Goal: Task Accomplishment & Management: Complete application form

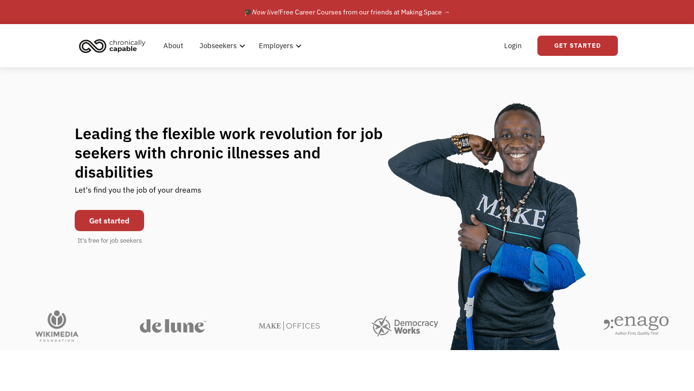
click at [130, 210] on link "Get started" at bounding box center [109, 220] width 69 height 21
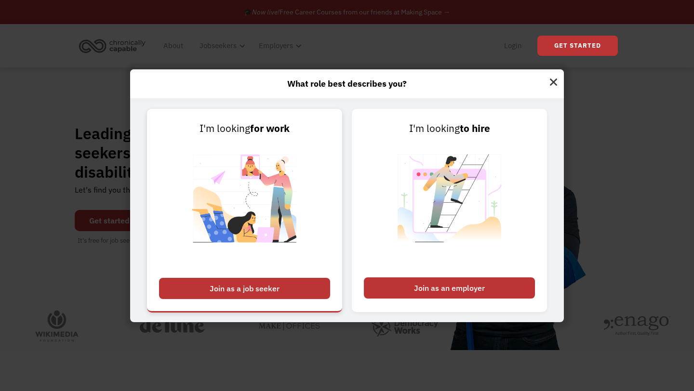
click at [249, 282] on div "Join as a job seeker" at bounding box center [244, 288] width 171 height 21
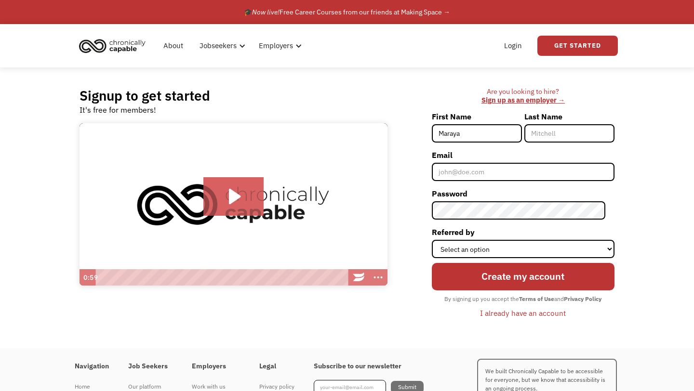
type input "Maraya"
click at [599, 128] on input "Last Name" at bounding box center [569, 133] width 90 height 18
type input "[PERSON_NAME]"
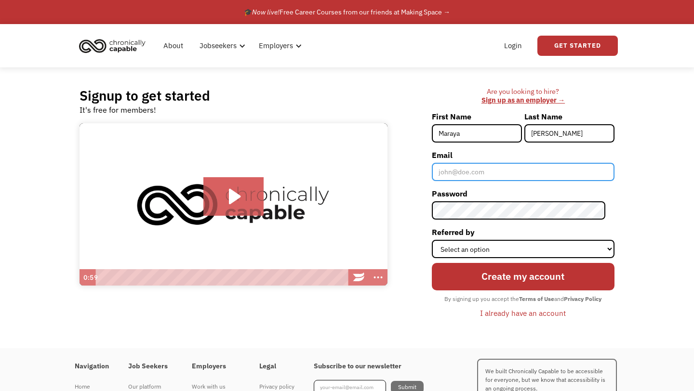
click at [562, 165] on input "Email" at bounding box center [523, 172] width 183 height 18
type input "[EMAIL_ADDRESS][DOMAIN_NAME]"
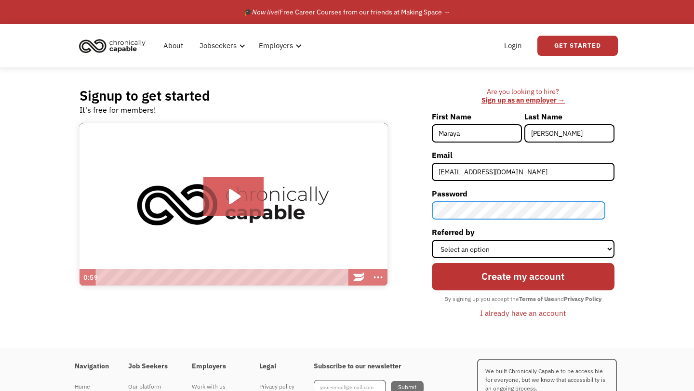
click at [432, 263] on input "Create my account" at bounding box center [523, 276] width 183 height 27
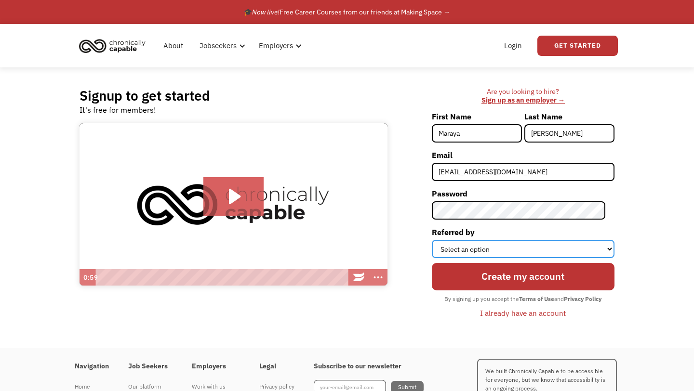
click at [543, 250] on select "Select an option Instagram Facebook Twitter Search Engine News Article Word of …" at bounding box center [523, 249] width 183 height 18
select select "Search Engine"
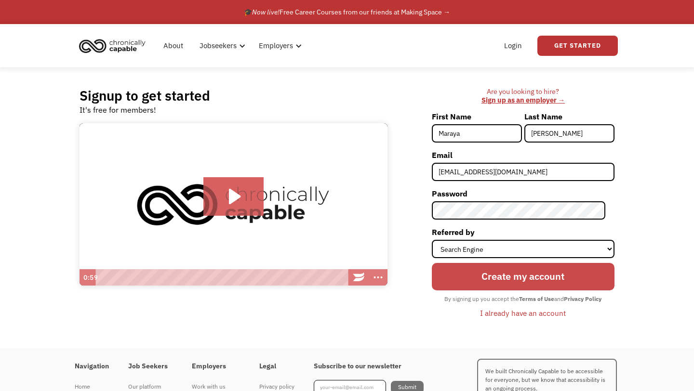
click at [538, 284] on input "Create my account" at bounding box center [523, 276] width 183 height 27
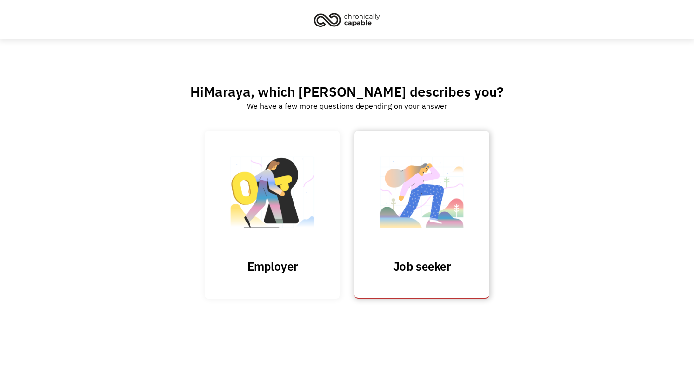
click at [441, 277] on link "Job seeker" at bounding box center [421, 214] width 135 height 167
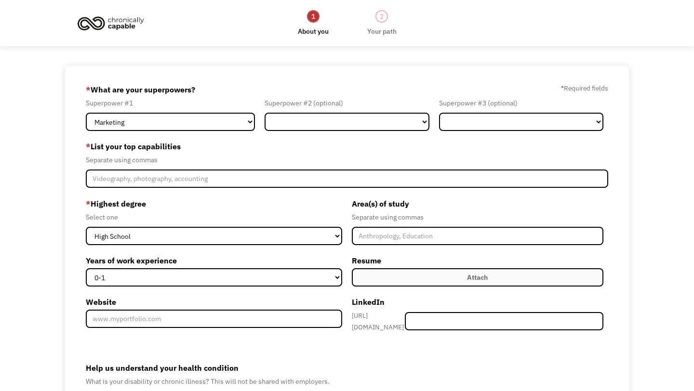
click at [397, 151] on label "* List your top capabilities" at bounding box center [347, 146] width 522 height 15
click at [230, 126] on select "Marketing Human Resources Finance Technology Operations Sales Industrial & Manu…" at bounding box center [170, 122] width 169 height 18
select select "Human Resources"
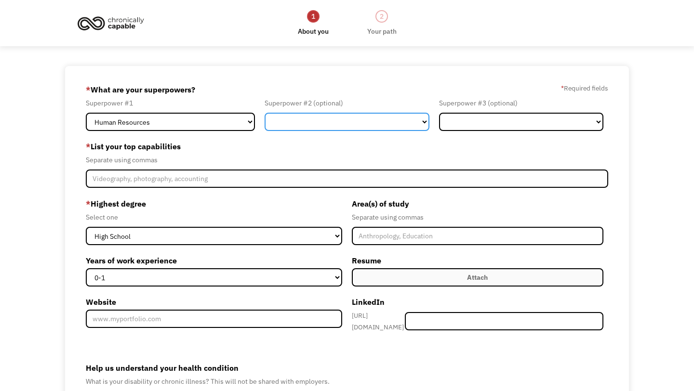
click at [305, 124] on select "Marketing Human Resources Finance Technology Operations Sales Industrial & Manu…" at bounding box center [346, 122] width 164 height 18
select select "Communications & Public Relations"
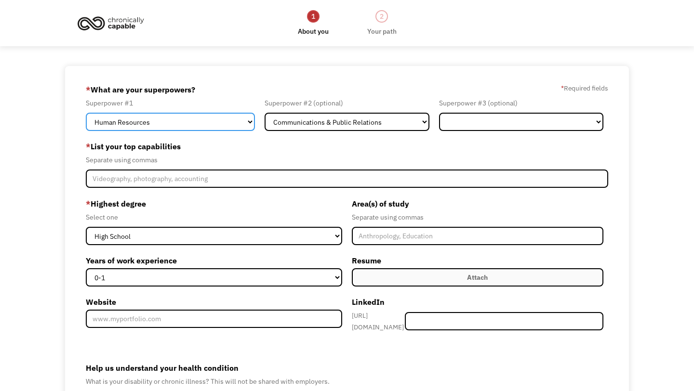
click at [210, 121] on select "Marketing Human Resources Finance Technology Operations Sales Industrial & Manu…" at bounding box center [170, 122] width 169 height 18
select select "Communications & Public Relations"
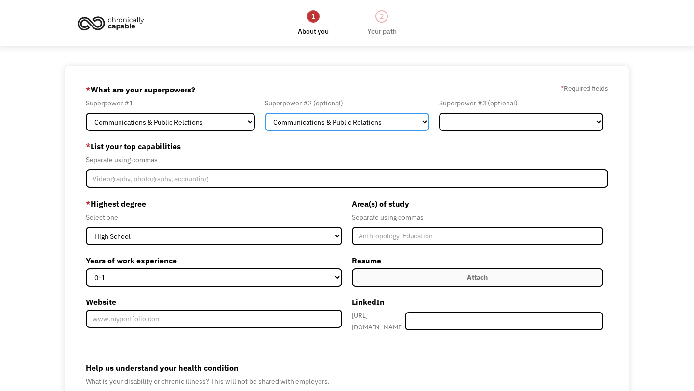
click at [278, 130] on select "Marketing Human Resources Finance Technology Operations Sales Industrial & Manu…" at bounding box center [346, 122] width 164 height 18
select select "Administration"
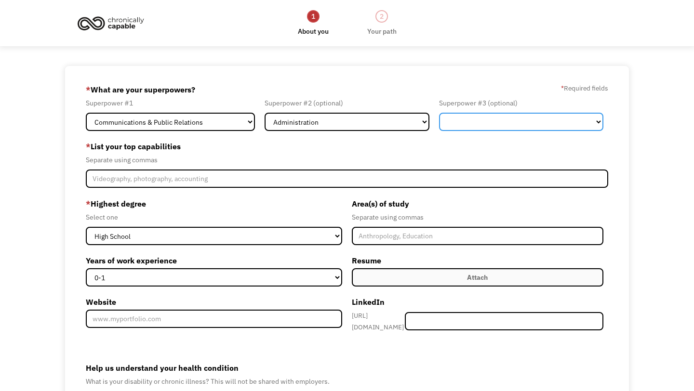
click at [468, 119] on select "Marketing Human Resources Finance Technology Operations Sales Industrial & Manu…" at bounding box center [521, 122] width 164 height 18
click at [409, 108] on div "Superpower #2 (optional)" at bounding box center [346, 103] width 164 height 12
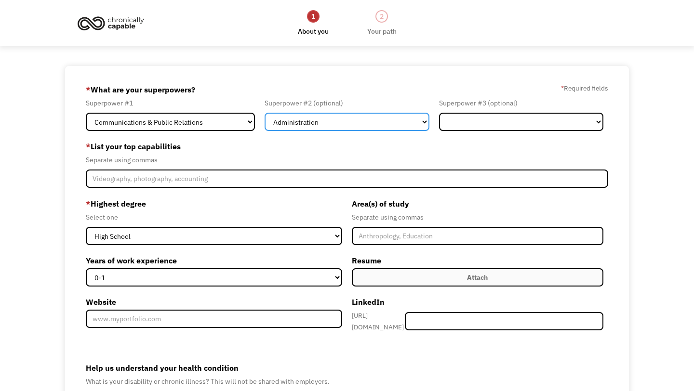
click at [409, 116] on select "Marketing Human Resources Finance Technology Operations Sales Industrial & Manu…" at bounding box center [346, 122] width 164 height 18
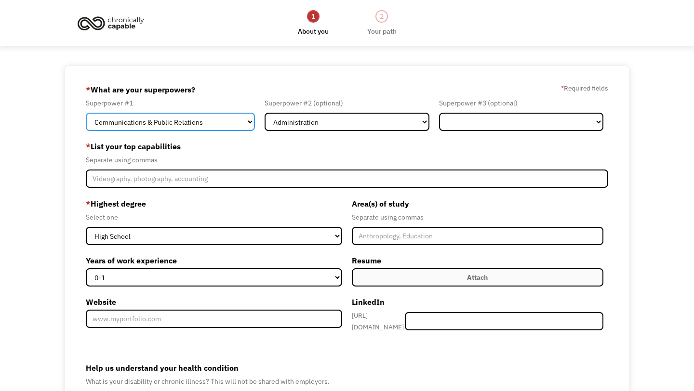
click at [223, 118] on select "Marketing Human Resources Finance Technology Operations Sales Industrial & Manu…" at bounding box center [170, 122] width 169 height 18
select select "Customer Service"
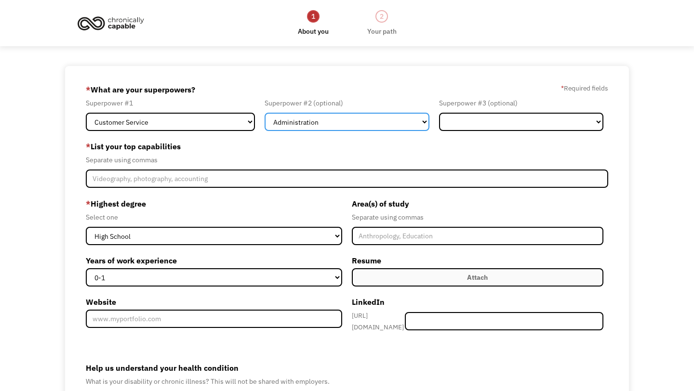
click at [278, 128] on select "Marketing Human Resources Finance Technology Operations Sales Industrial & Manu…" at bounding box center [346, 122] width 164 height 18
select select "Communications & Public Relations"
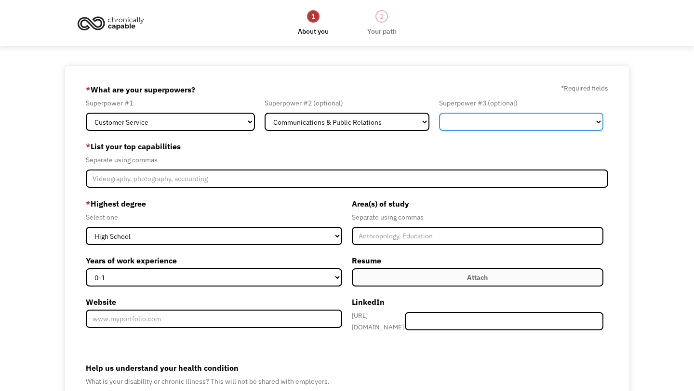
click at [446, 116] on select "Marketing Human Resources Finance Technology Operations Sales Industrial & Manu…" at bounding box center [521, 122] width 164 height 18
select select "Administration"
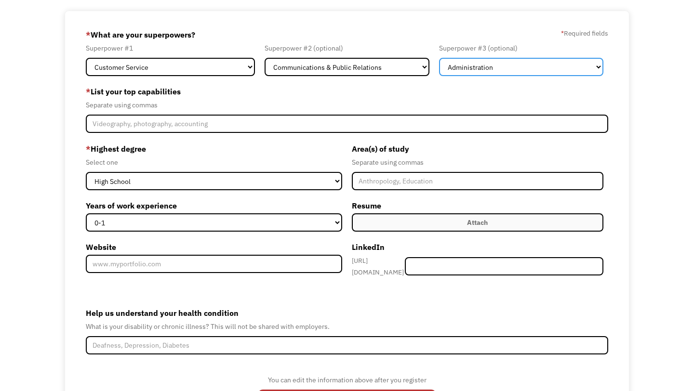
scroll to position [58, 0]
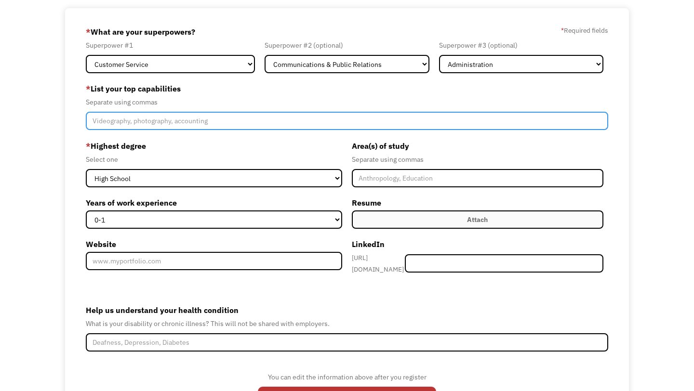
click at [348, 115] on input "Member-Create-Step1" at bounding box center [347, 121] width 522 height 18
